Goal: Check status

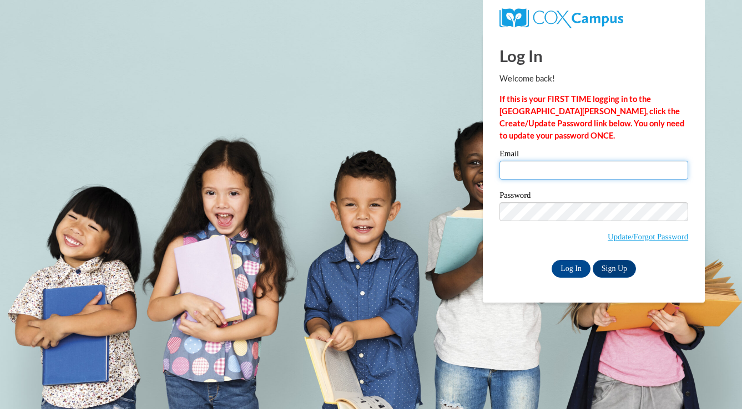
click at [551, 168] on input "Email" at bounding box center [593, 170] width 189 height 19
type input "slewens@wausauschools.org"
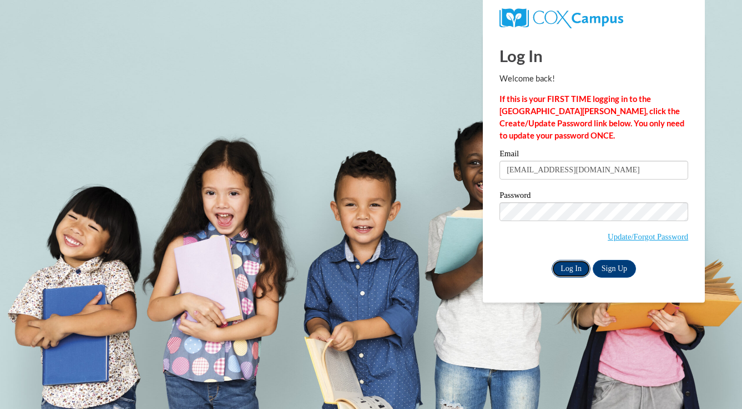
click at [558, 271] on input "Log In" at bounding box center [570, 269] width 39 height 18
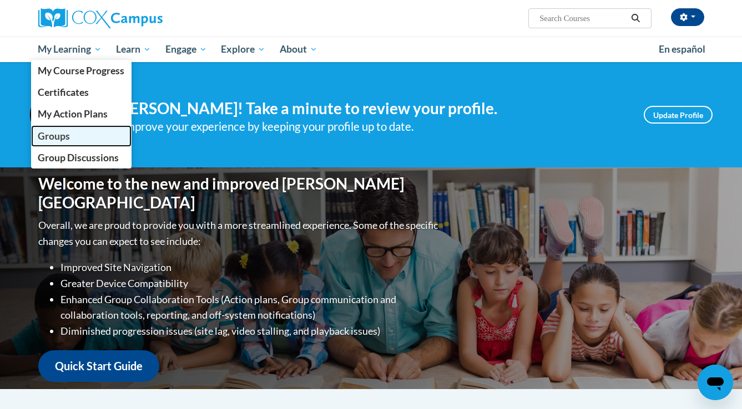
click at [79, 132] on link "Groups" at bounding box center [81, 136] width 101 height 22
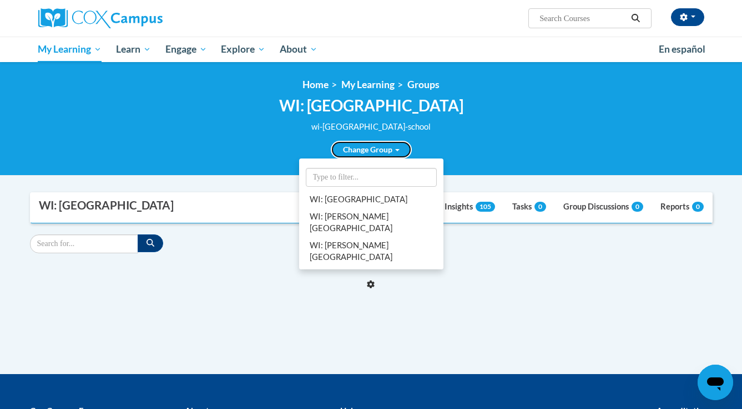
click at [388, 151] on link "Change Group" at bounding box center [371, 150] width 81 height 18
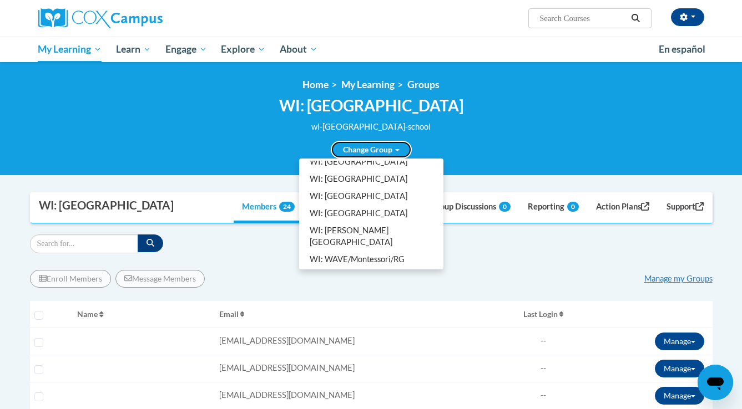
scroll to position [144, 0]
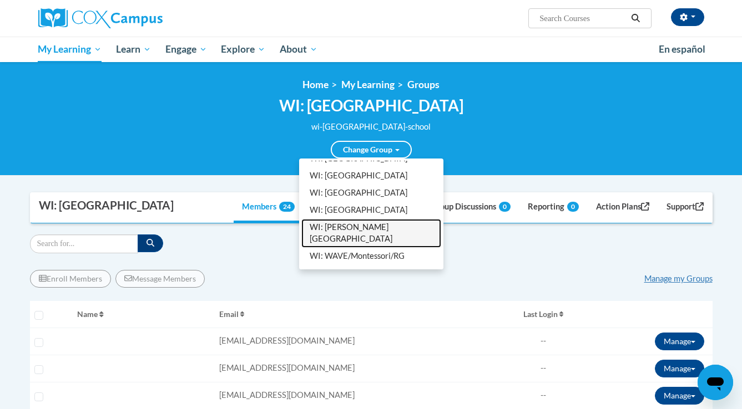
click at [378, 219] on link "WI: [PERSON_NAME][GEOGRAPHIC_DATA]" at bounding box center [371, 233] width 140 height 29
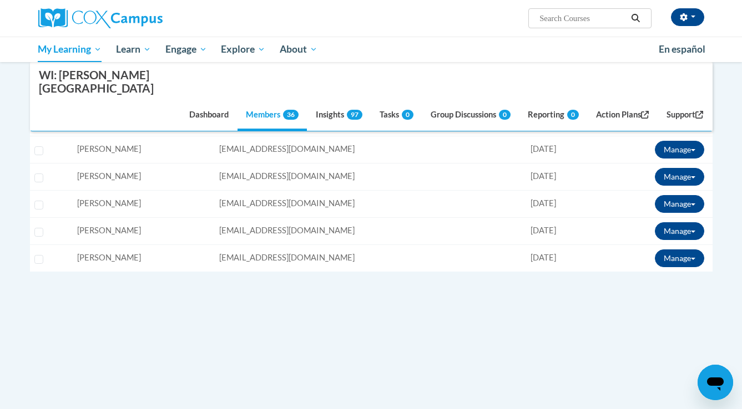
scroll to position [1075, 0]
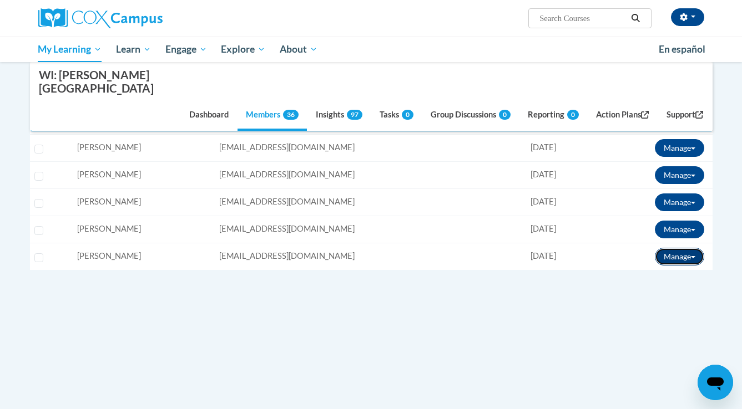
click at [694, 256] on span at bounding box center [693, 257] width 4 height 2
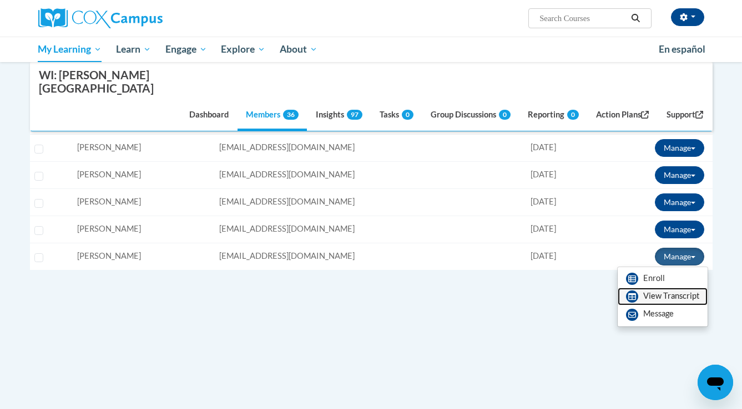
click at [652, 288] on link "View Transcript" at bounding box center [662, 297] width 90 height 18
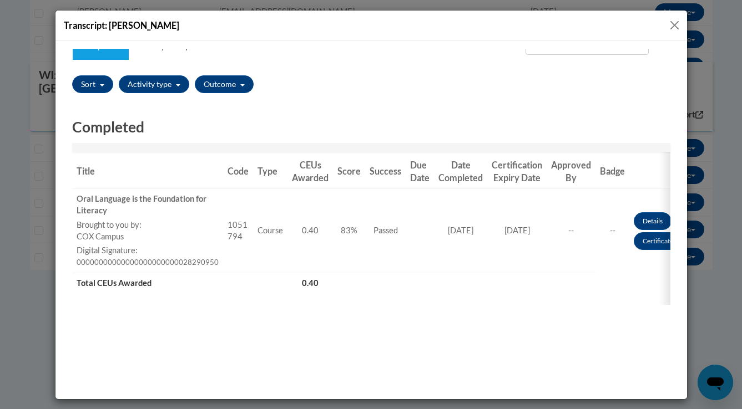
scroll to position [0, 0]
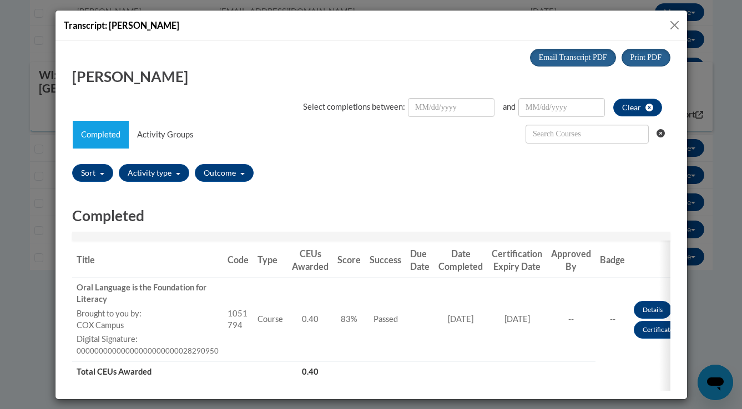
click at [672, 28] on button "Close" at bounding box center [674, 25] width 14 height 14
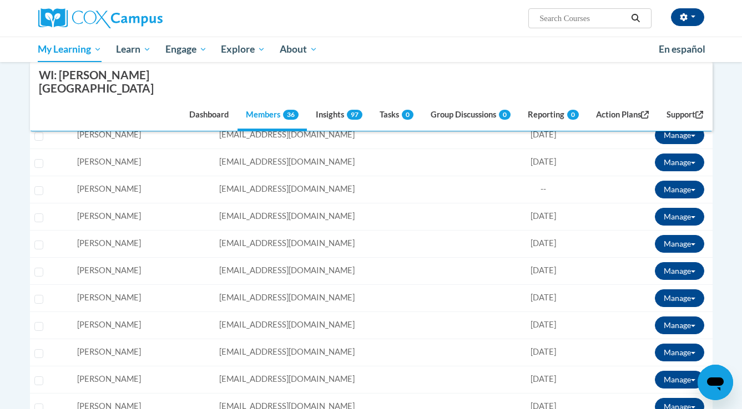
scroll to position [651, 0]
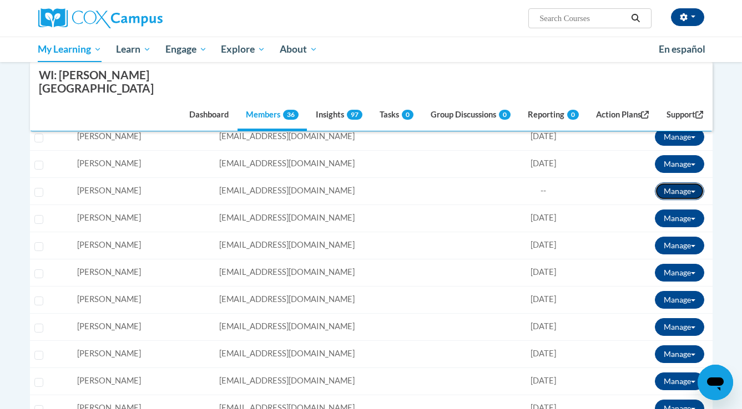
click at [682, 186] on button "Manage" at bounding box center [679, 192] width 49 height 18
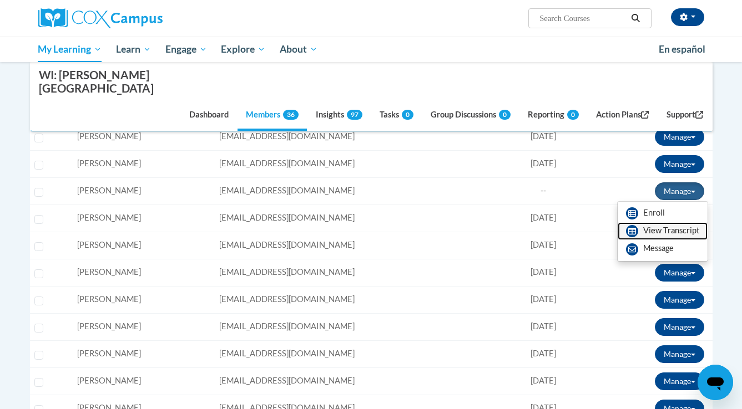
click at [656, 222] on link "View Transcript" at bounding box center [662, 231] width 90 height 18
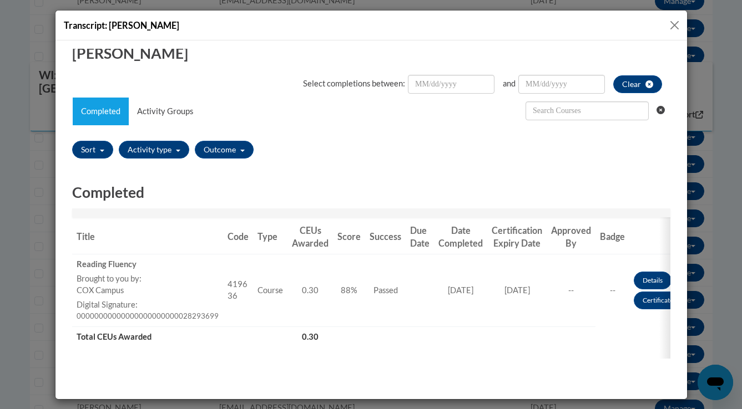
scroll to position [0, 0]
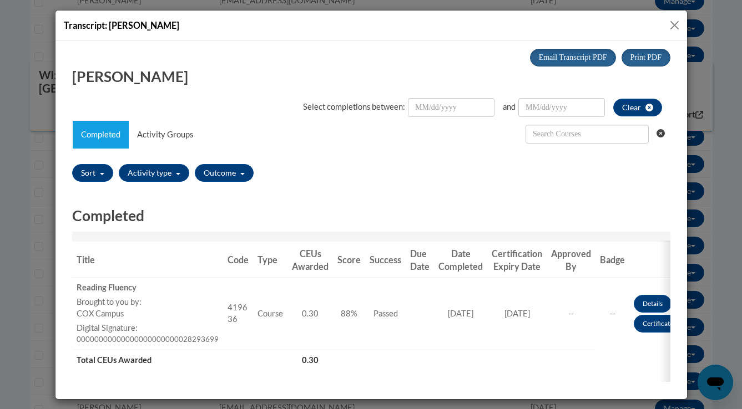
click at [675, 23] on button "Close" at bounding box center [674, 25] width 14 height 14
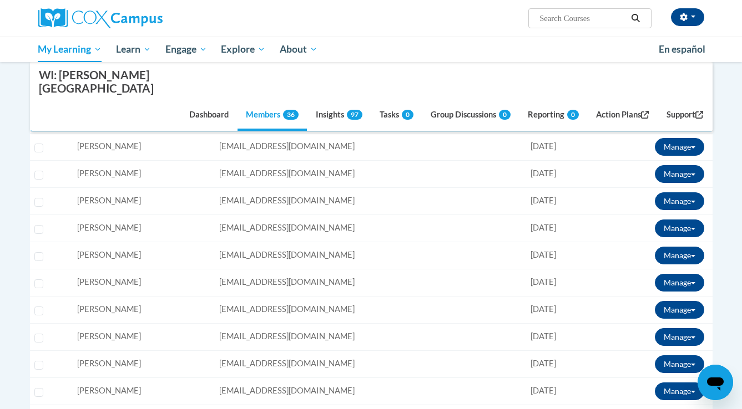
scroll to position [855, 0]
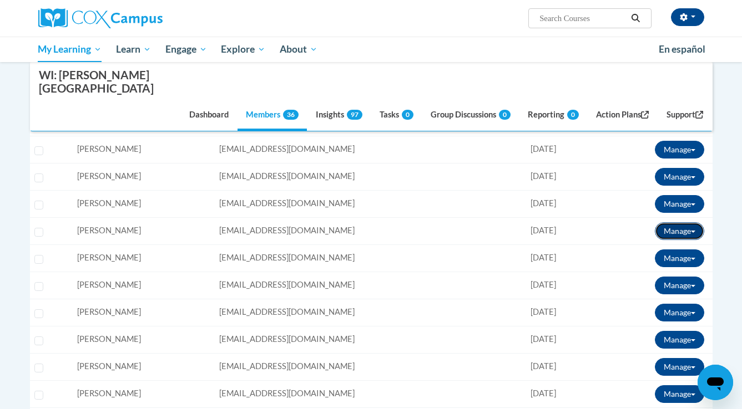
click at [691, 222] on button "Manage" at bounding box center [679, 231] width 49 height 18
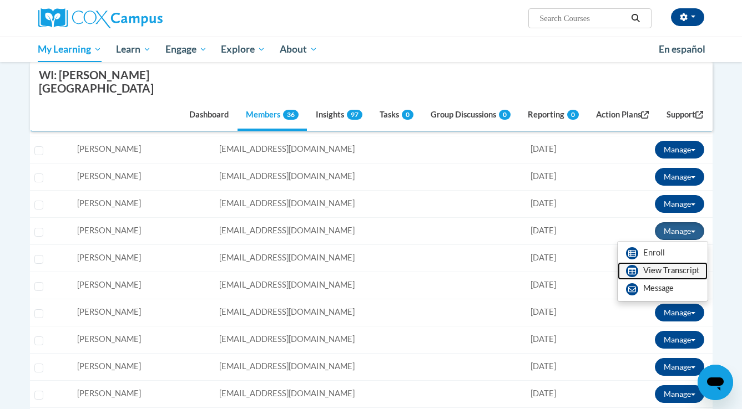
click at [655, 262] on link "View Transcript" at bounding box center [662, 271] width 90 height 18
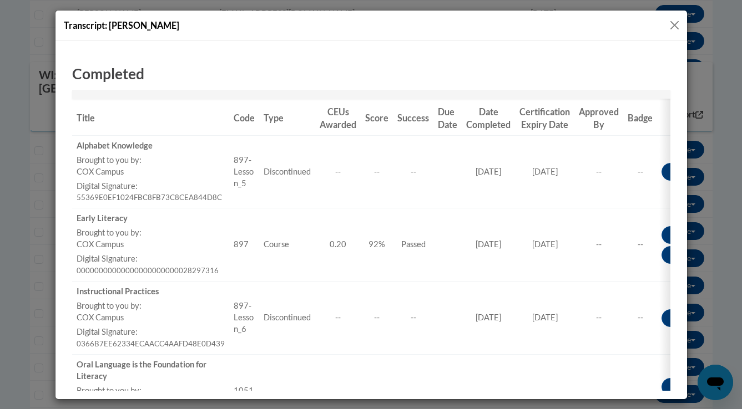
scroll to position [0, 0]
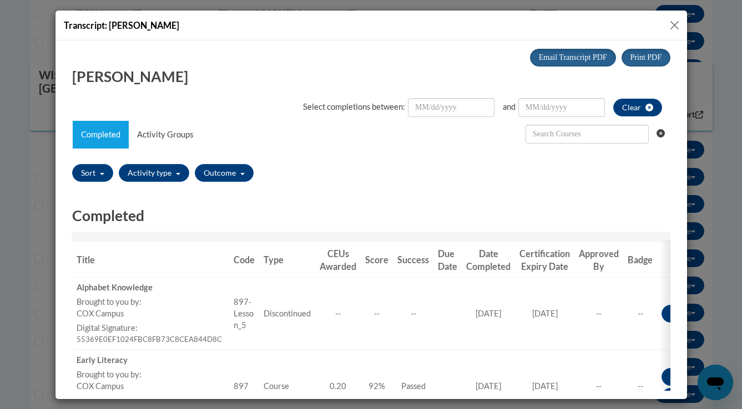
click at [675, 24] on button "Close" at bounding box center [674, 25] width 14 height 14
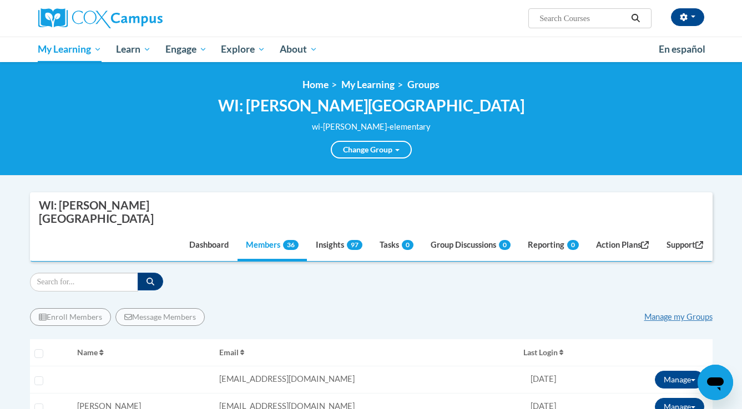
click at [362, 18] on div "[PERSON_NAME] (Central Daylight Time GMT-0500 ) My Profile Inbox Groups Hub Act…" at bounding box center [484, 14] width 455 height 28
